Goal: Task Accomplishment & Management: Use online tool/utility

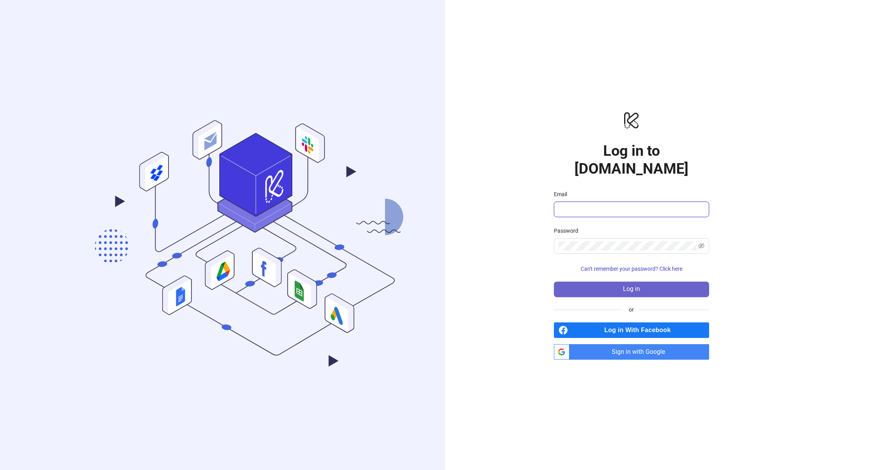
type input "**********"
click at [578, 286] on button "Log in" at bounding box center [631, 289] width 155 height 16
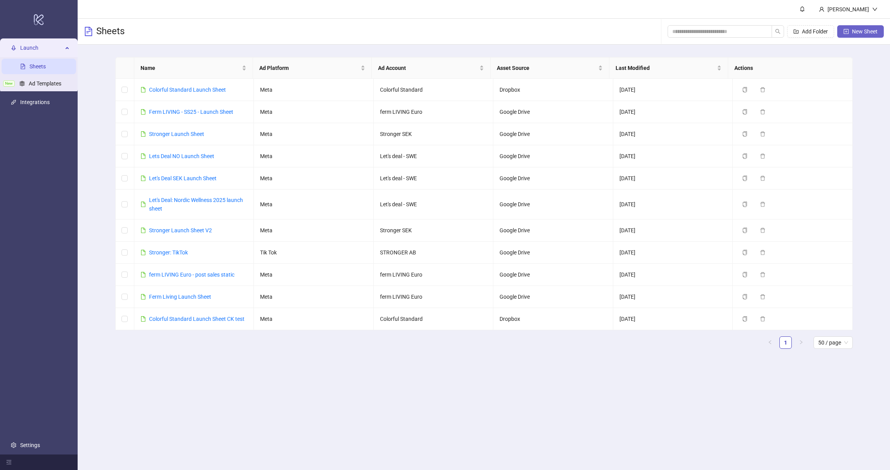
click at [874, 26] on button "New Sheet" at bounding box center [860, 31] width 47 height 12
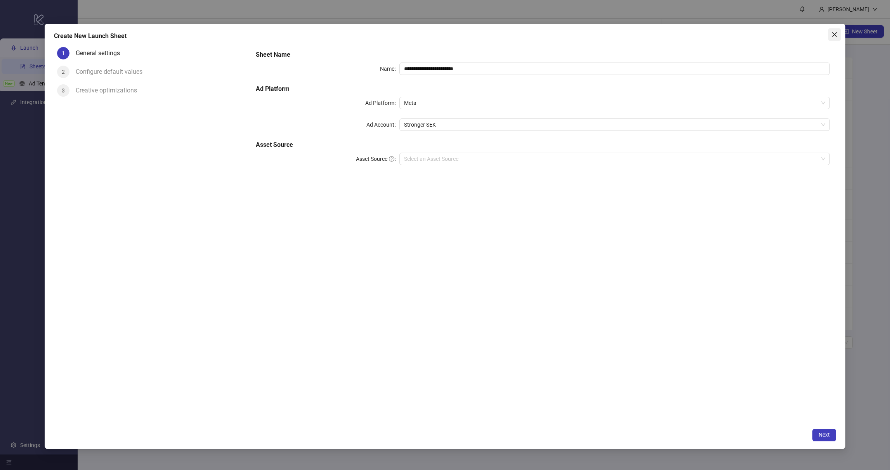
click at [836, 37] on icon "close" at bounding box center [834, 34] width 6 height 6
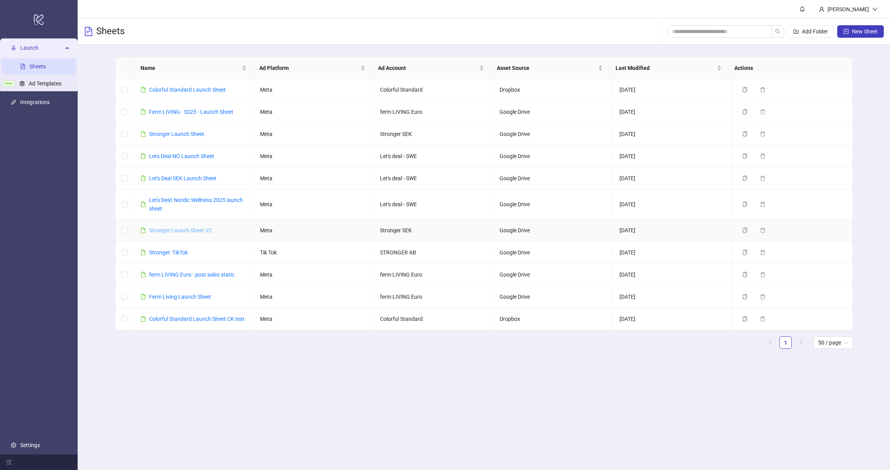
click at [184, 232] on link "Stronger Launch Sheet V2" at bounding box center [180, 230] width 63 height 6
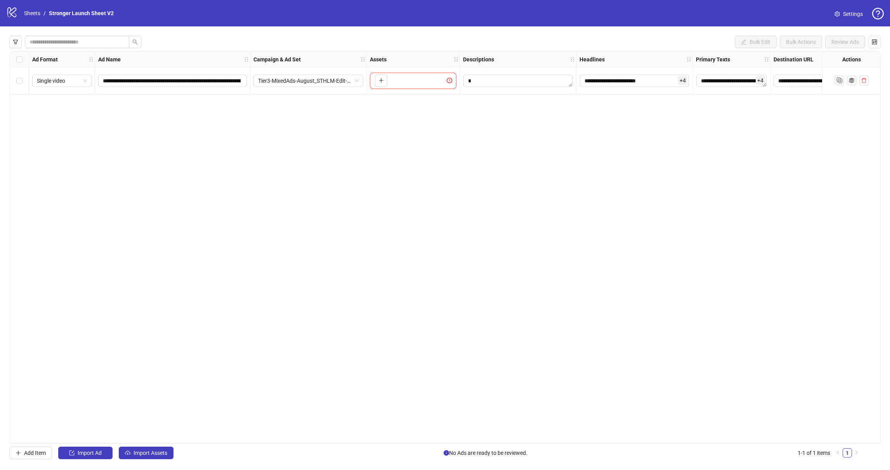
click at [852, 13] on span "Settings" at bounding box center [853, 14] width 20 height 9
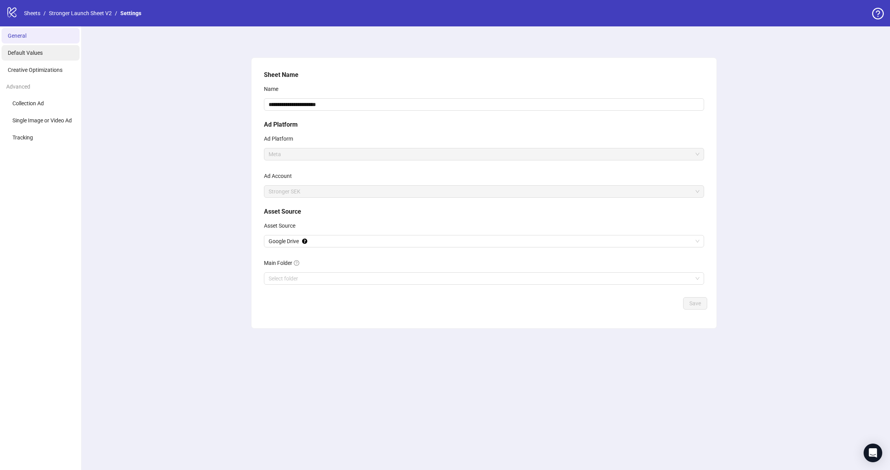
click at [45, 53] on li "Default Values" at bounding box center [41, 53] width 78 height 16
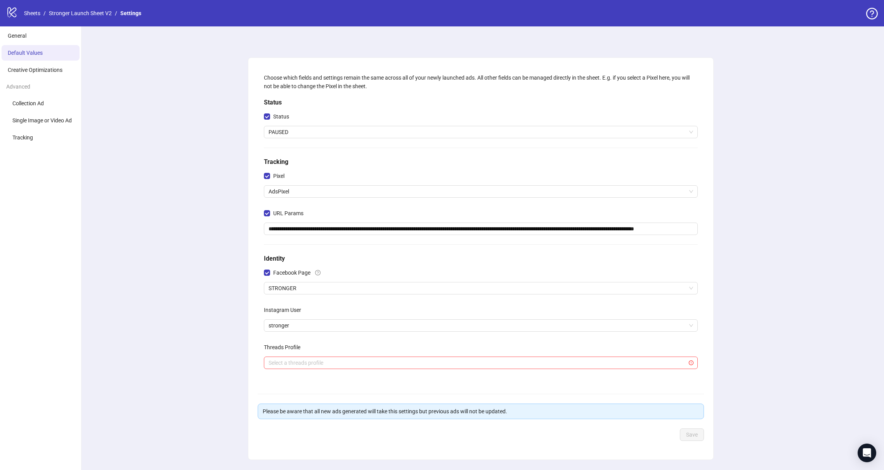
scroll to position [21, 0]
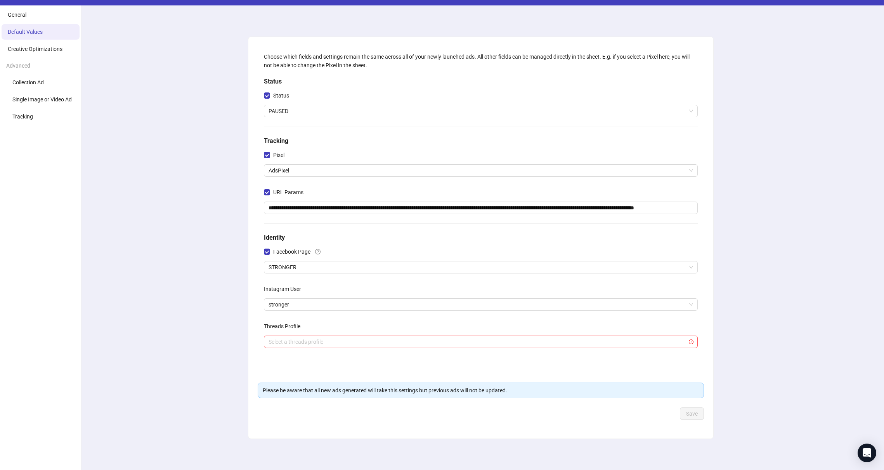
click at [331, 377] on form "**********" at bounding box center [481, 232] width 446 height 373
click at [336, 392] on div "Please be aware that all new ads generated will take this settings but previous…" at bounding box center [481, 390] width 436 height 9
click at [373, 392] on div "Please be aware that all new ads generated will take this settings but previous…" at bounding box center [481, 390] width 436 height 9
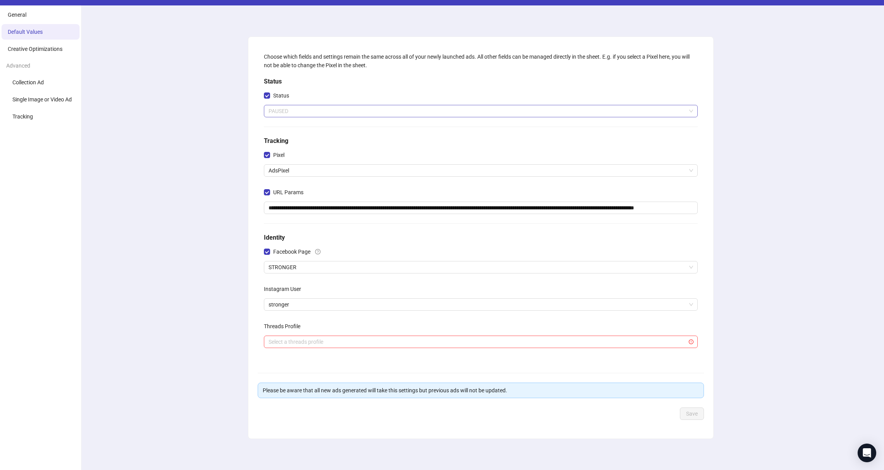
click at [299, 109] on span "PAUSED" at bounding box center [481, 111] width 425 height 12
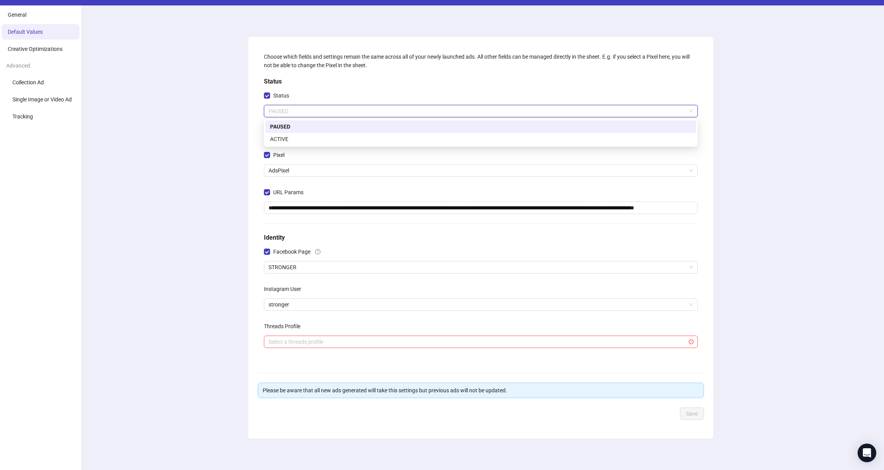
click at [227, 130] on div "**********" at bounding box center [481, 237] width 807 height 464
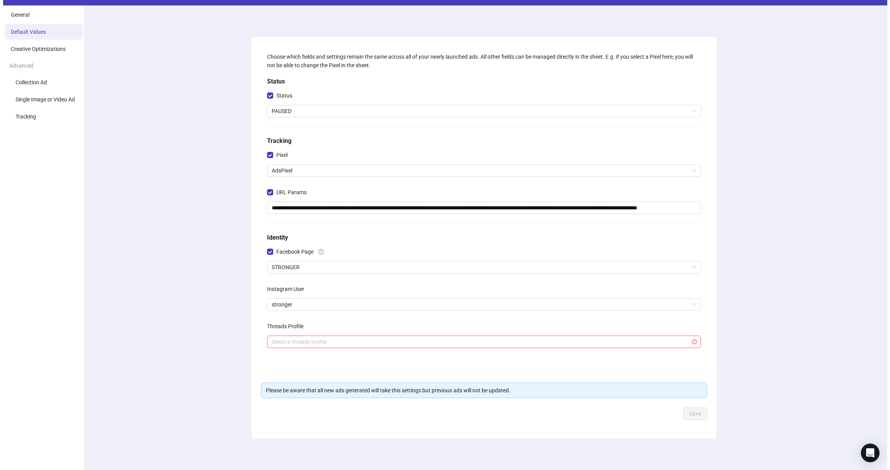
scroll to position [0, 0]
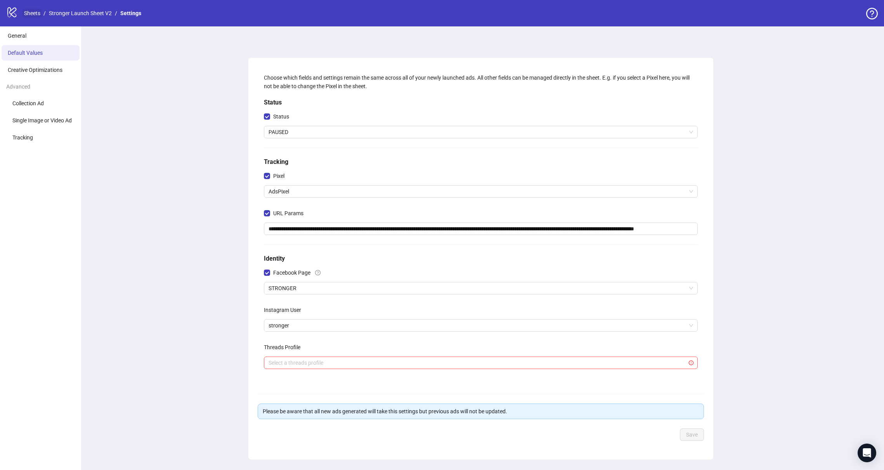
click at [32, 17] on link "Sheets" at bounding box center [32, 13] width 19 height 9
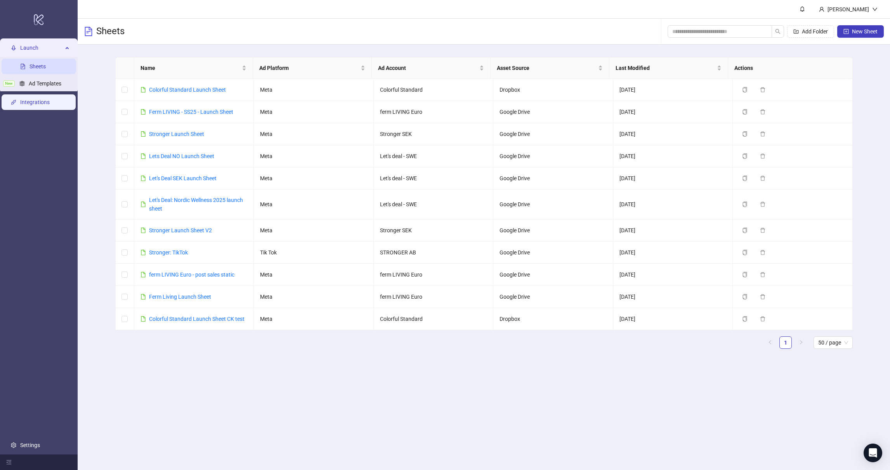
click at [50, 104] on link "Integrations" at bounding box center [34, 102] width 29 height 6
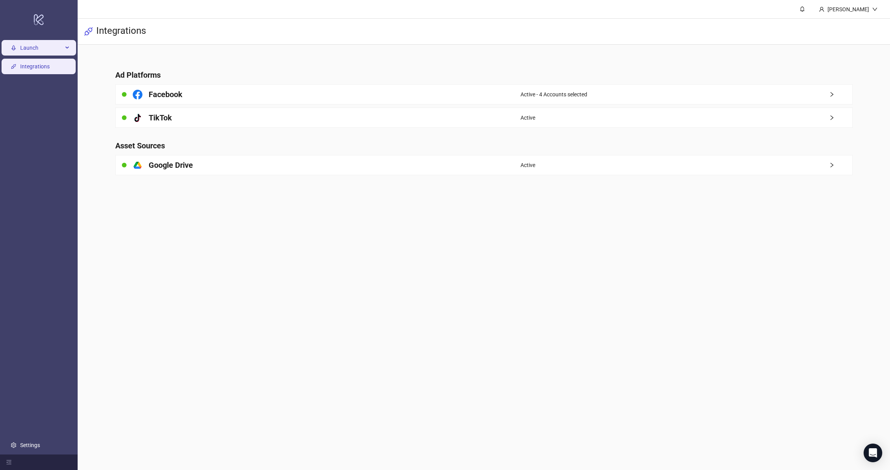
click at [25, 52] on span "Launch" at bounding box center [41, 48] width 43 height 16
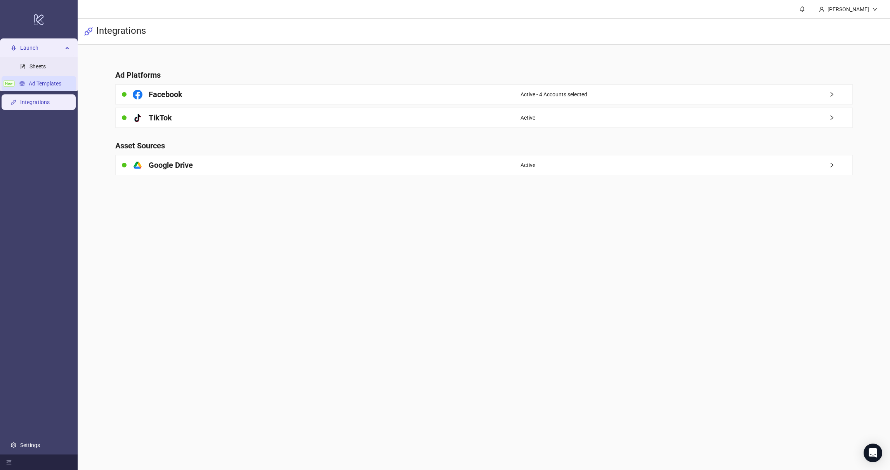
click at [29, 82] on link "Ad Templates" at bounding box center [45, 83] width 33 height 6
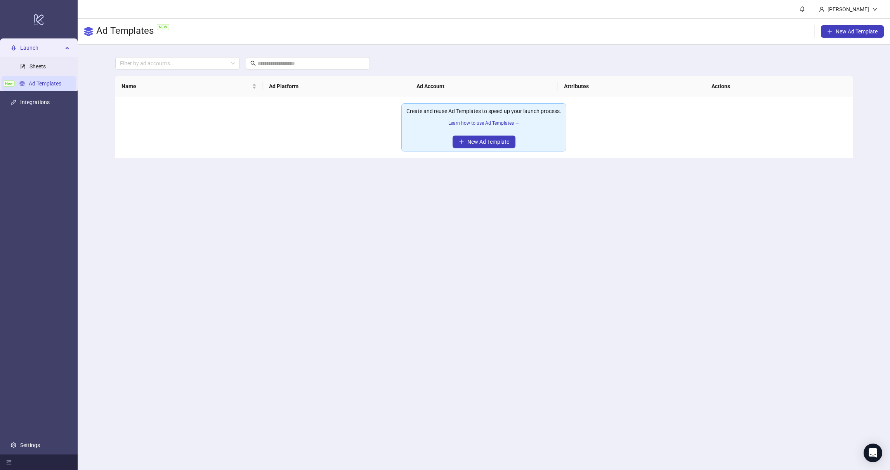
click at [450, 113] on div "Create and reuse Ad Templates to speed up your launch process." at bounding box center [483, 111] width 155 height 9
drag, startPoint x: 450, startPoint y: 113, endPoint x: 465, endPoint y: 114, distance: 15.2
click at [450, 113] on div "Create and reuse Ad Templates to speed up your launch process." at bounding box center [483, 111] width 155 height 9
click at [506, 115] on div "Create and reuse Ad Templates to speed up your launch process." at bounding box center [483, 111] width 155 height 9
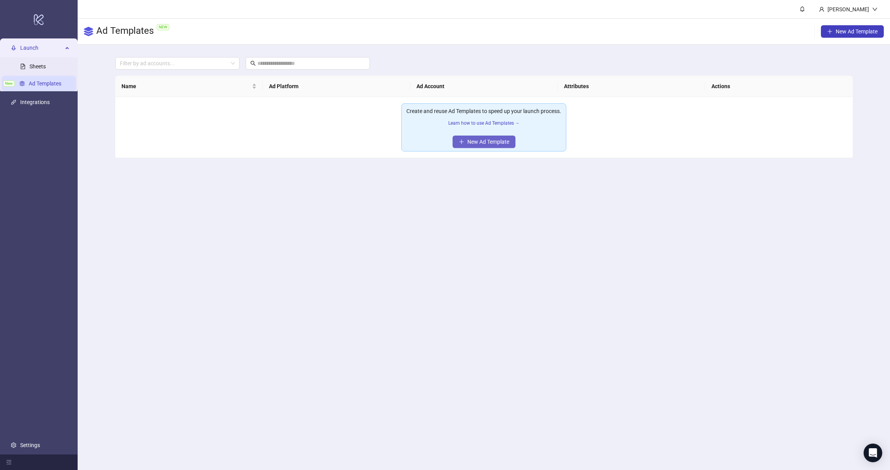
click at [493, 140] on span "New Ad Template" at bounding box center [488, 142] width 42 height 6
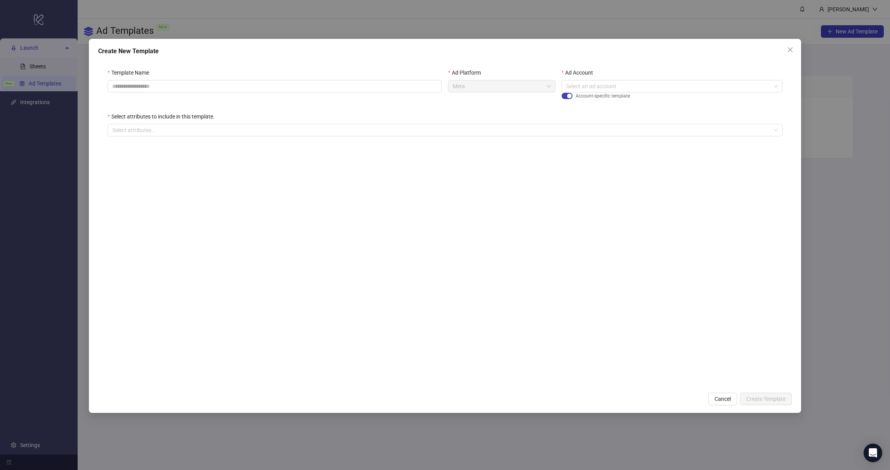
click at [816, 48] on div "Create New Template Template Name Ad Platform Meta Ad Account Select an ad acco…" at bounding box center [445, 235] width 890 height 470
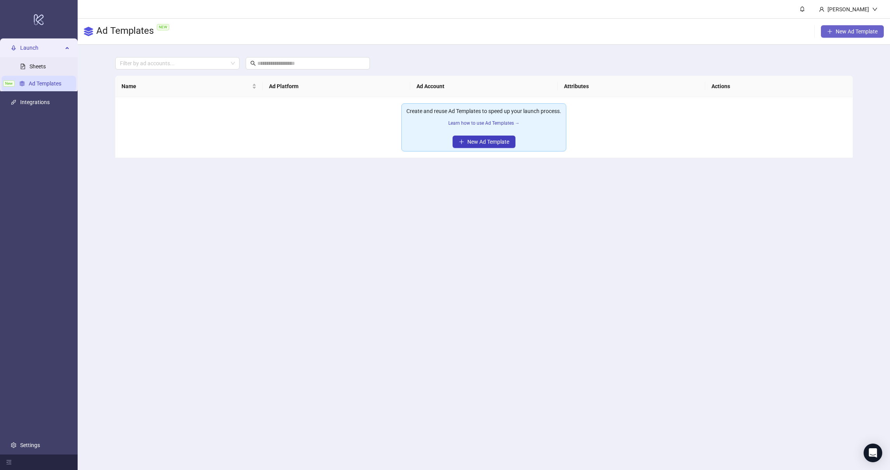
click at [831, 33] on icon "plus" at bounding box center [829, 31] width 5 height 5
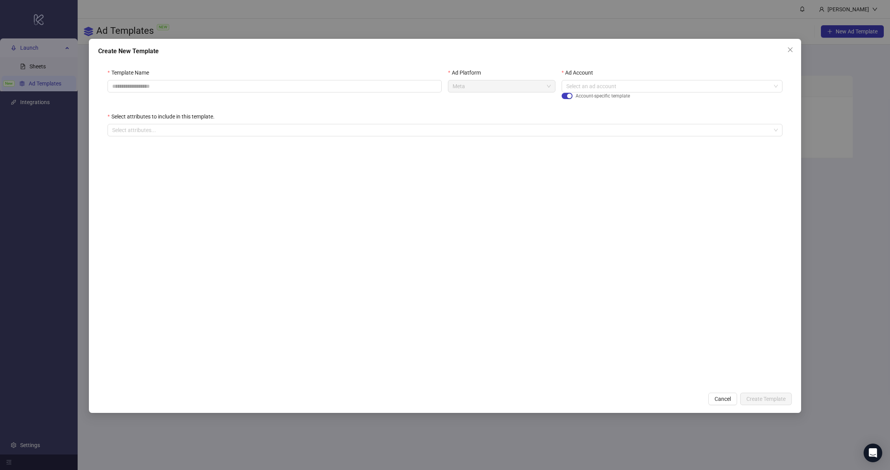
click at [761, 49] on div "Create New Template" at bounding box center [444, 51] width 693 height 9
click at [62, 15] on div "Create New Template Template Name Ad Platform Meta Ad Account Select an ad acco…" at bounding box center [445, 235] width 890 height 470
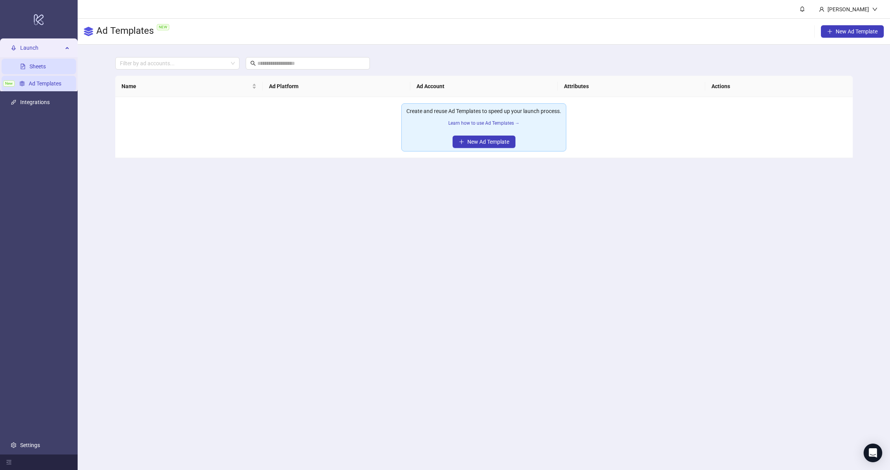
click at [46, 63] on link "Sheets" at bounding box center [37, 66] width 16 height 6
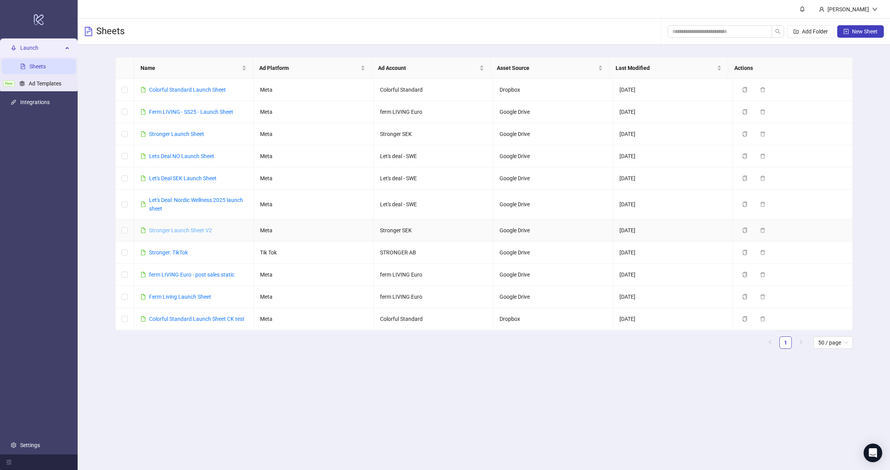
click at [161, 231] on link "Stronger Launch Sheet V2" at bounding box center [180, 230] width 63 height 6
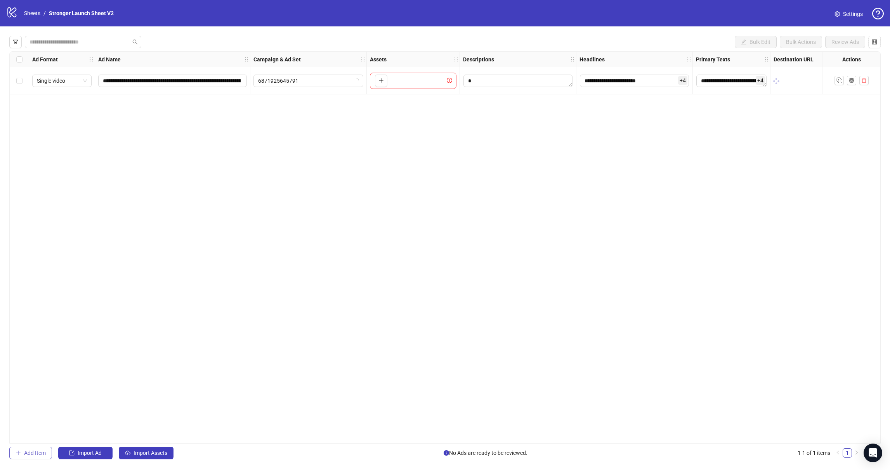
click at [40, 453] on span "Add Item" at bounding box center [35, 452] width 22 height 6
click at [776, 125] on div "**********" at bounding box center [444, 247] width 871 height 392
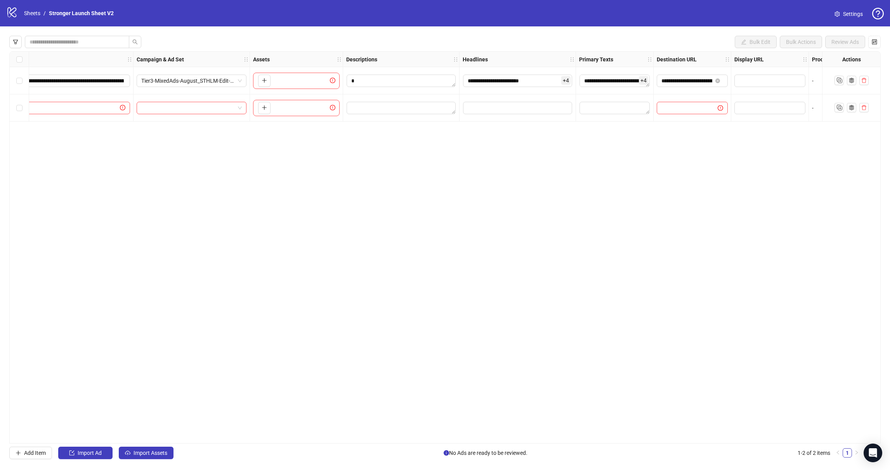
scroll to position [0, 60]
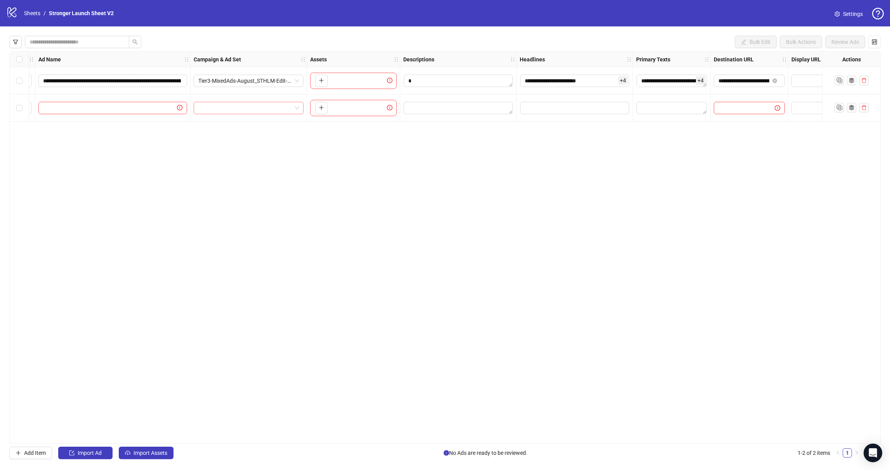
click at [264, 105] on input "search" at bounding box center [245, 108] width 94 height 12
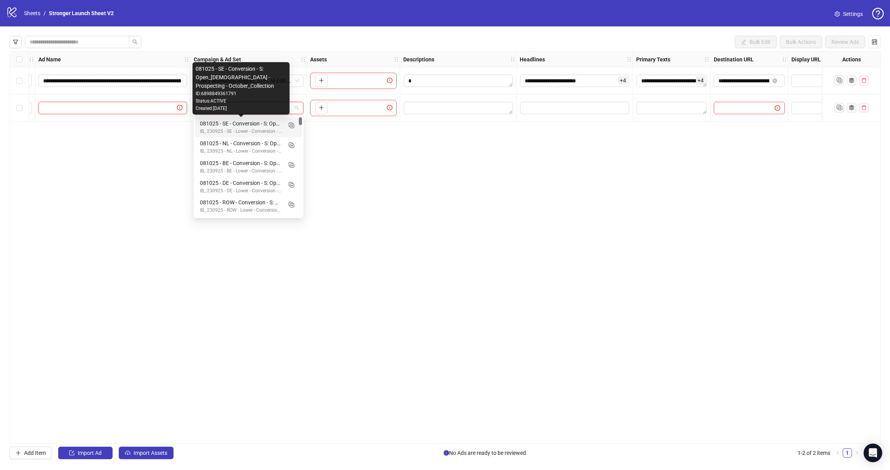
click at [121, 104] on input "text" at bounding box center [109, 108] width 132 height 9
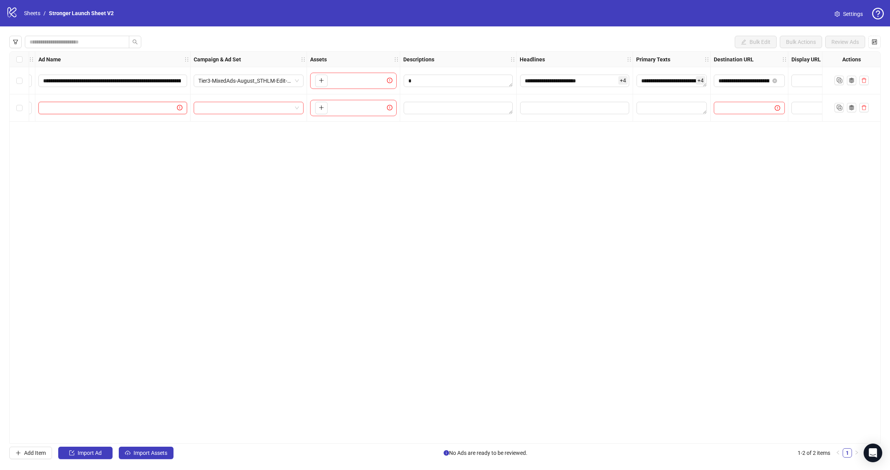
scroll to position [0, 0]
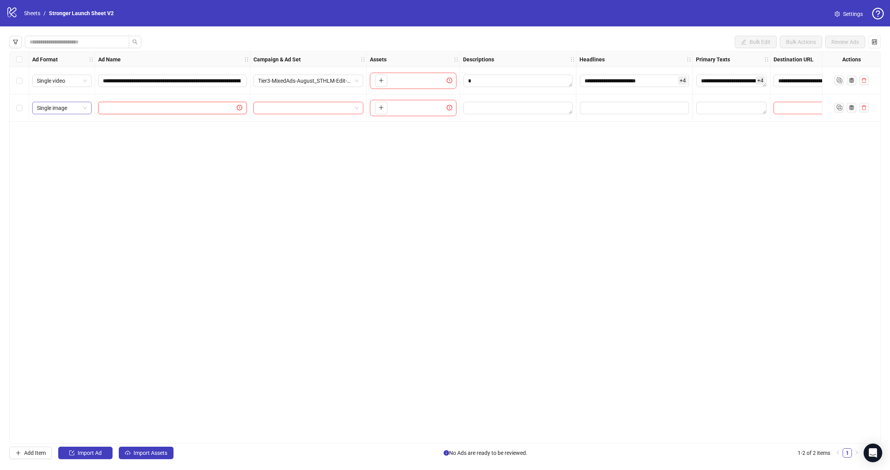
click at [67, 107] on span "Single image" at bounding box center [62, 108] width 50 height 12
click at [71, 127] on div "Single image" at bounding box center [61, 123] width 47 height 9
click at [381, 107] on icon "plus" at bounding box center [381, 108] width 0 height 4
